Goal: Task Accomplishment & Management: Manage account settings

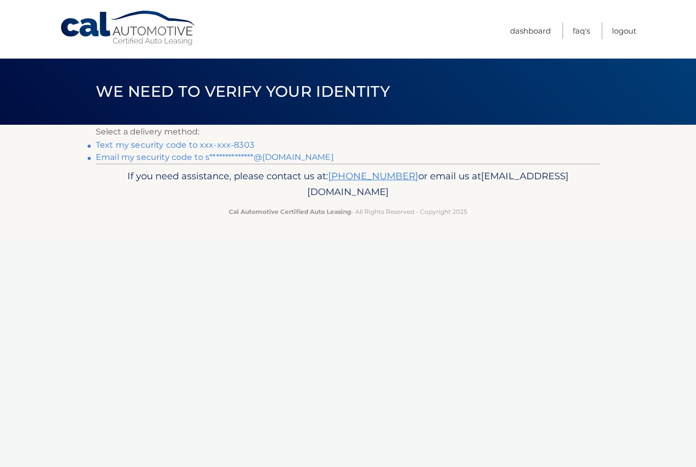
click at [174, 142] on link "Text my security code to xxx-xxx-8303" at bounding box center [175, 145] width 159 height 10
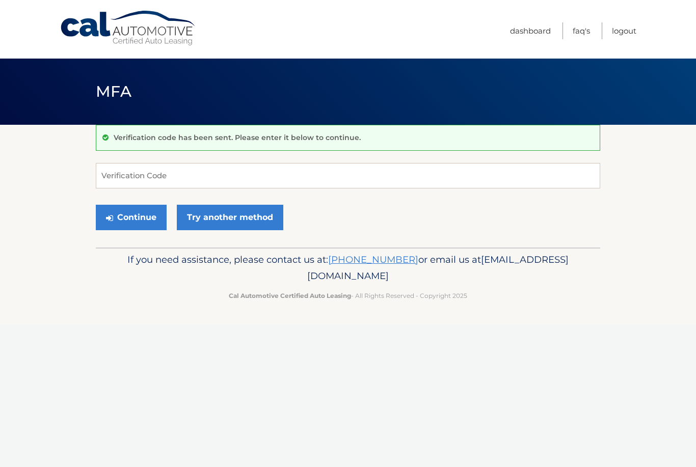
click at [196, 148] on div "Verification code has been sent. Please enter it below to continue." at bounding box center [348, 138] width 505 height 26
type input "023988"
click at [135, 213] on button "Continue" at bounding box center [131, 217] width 71 height 25
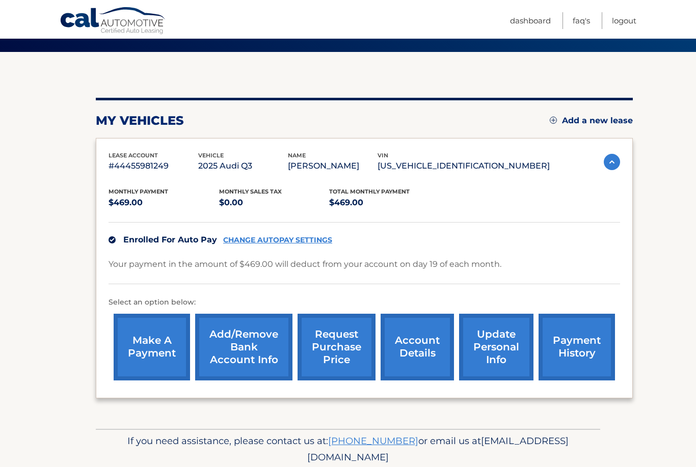
scroll to position [77, 0]
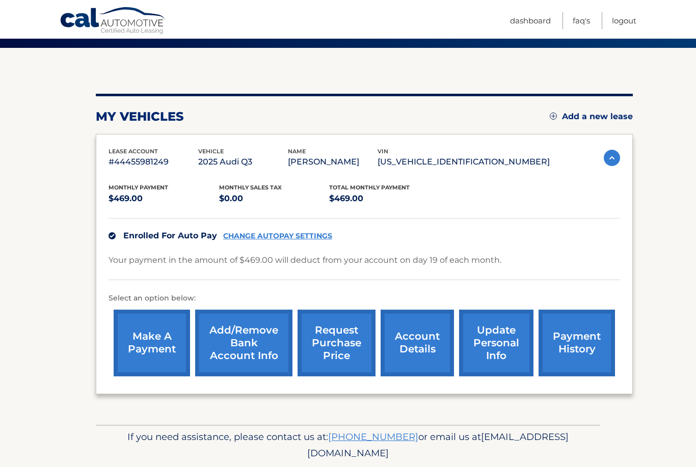
click at [614, 157] on img at bounding box center [612, 158] width 16 height 16
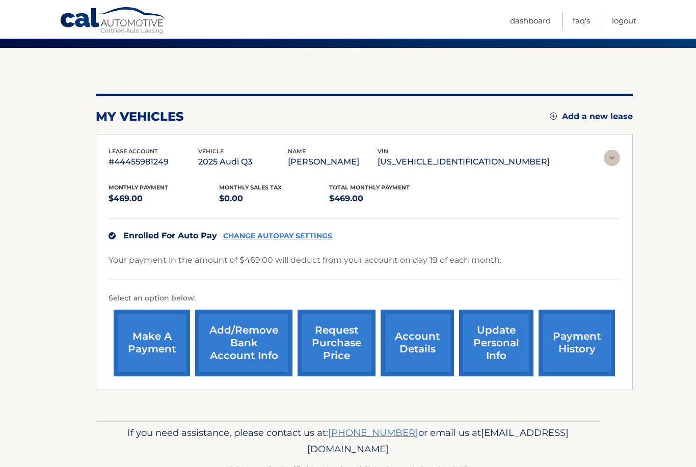
scroll to position [0, 0]
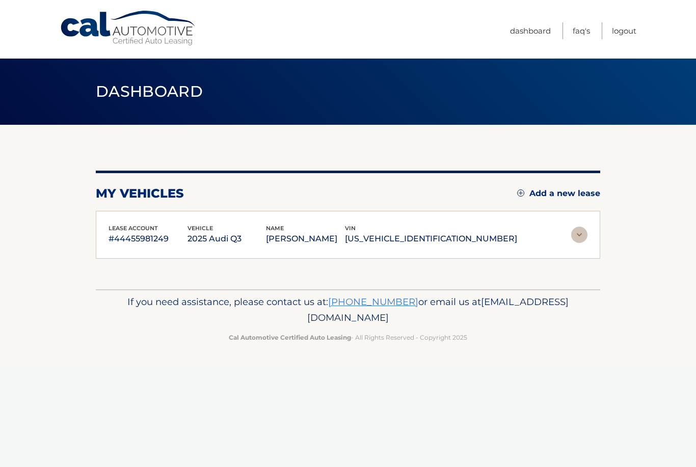
click at [578, 230] on img at bounding box center [579, 235] width 16 height 16
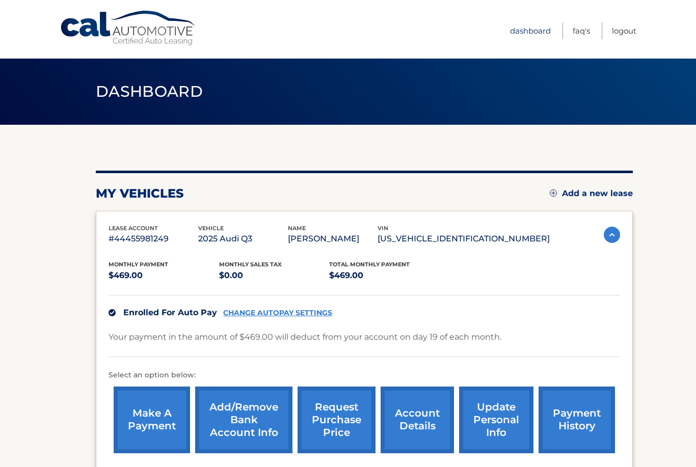
click at [535, 29] on link "Dashboard" at bounding box center [530, 30] width 41 height 17
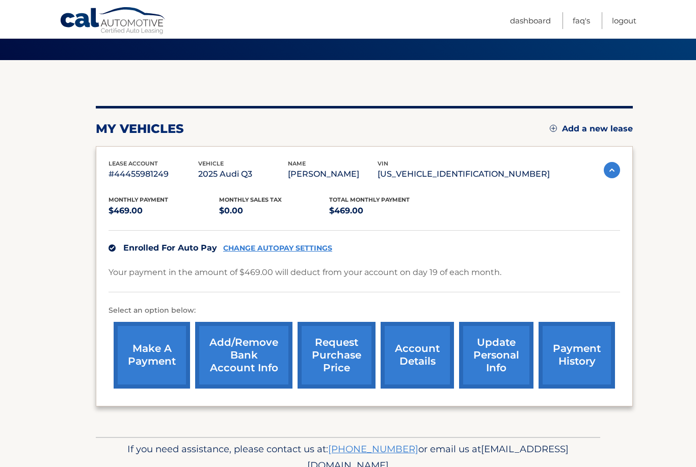
scroll to position [65, 0]
